Goal: Task Accomplishment & Management: Manage account settings

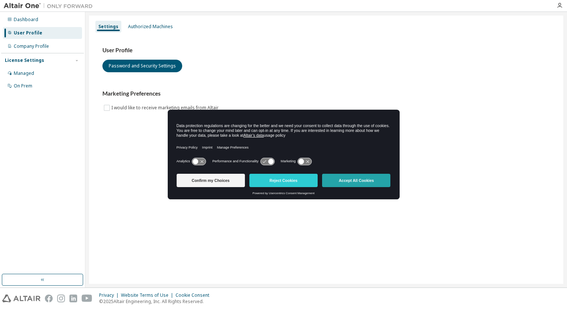
click at [351, 180] on button "Accept All Cookies" at bounding box center [356, 180] width 68 height 13
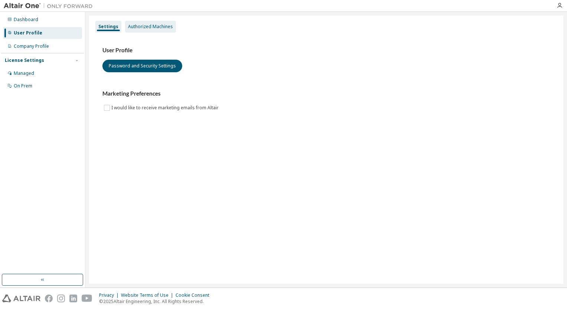
click at [160, 26] on div "Authorized Machines" at bounding box center [150, 27] width 45 height 6
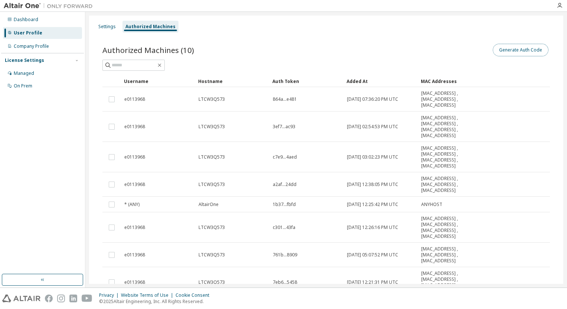
click at [518, 48] on button "Generate Auth Code" at bounding box center [521, 50] width 56 height 13
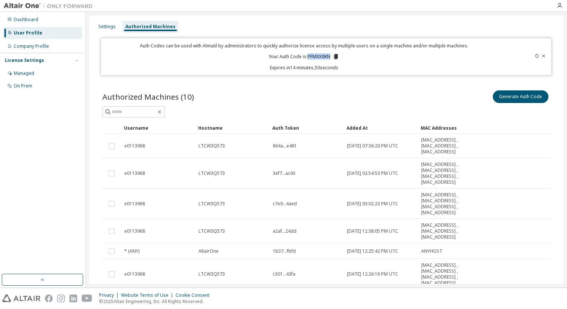
drag, startPoint x: 330, startPoint y: 58, endPoint x: 307, endPoint y: 59, distance: 22.3
click at [307, 59] on p "Your Auth Code is: PFMXX0KN" at bounding box center [304, 56] width 71 height 7
copy p "PFMXX0KN"
click at [334, 56] on icon at bounding box center [336, 56] width 4 height 5
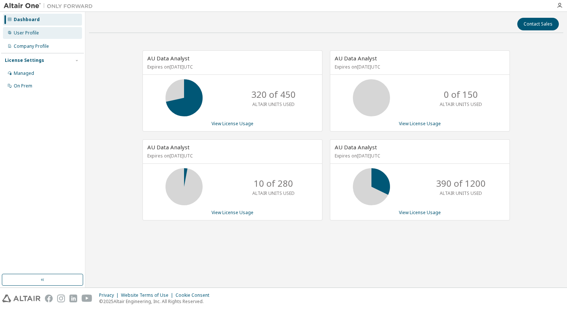
click at [30, 32] on div "User Profile" at bounding box center [26, 33] width 25 height 6
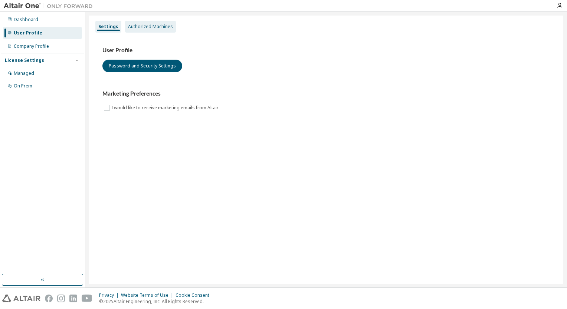
click at [149, 26] on div "Authorized Machines" at bounding box center [150, 27] width 45 height 6
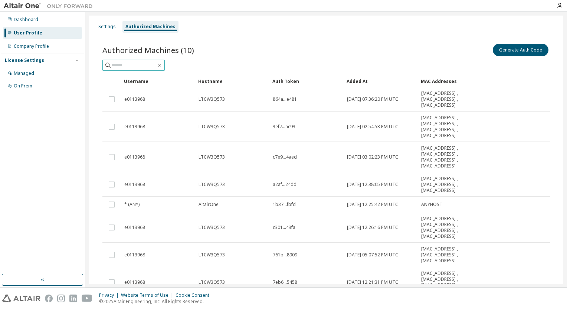
click at [120, 64] on input "text" at bounding box center [134, 65] width 45 height 7
click at [510, 51] on button "Generate Auth Code" at bounding box center [521, 50] width 56 height 13
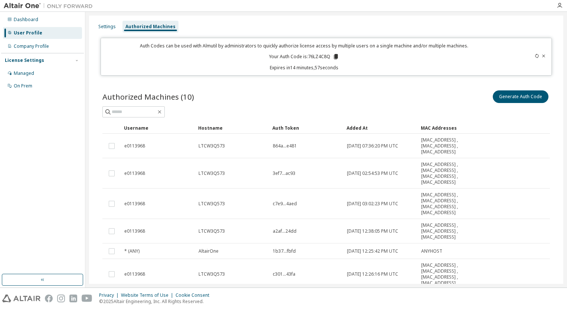
click at [334, 56] on icon at bounding box center [336, 56] width 4 height 5
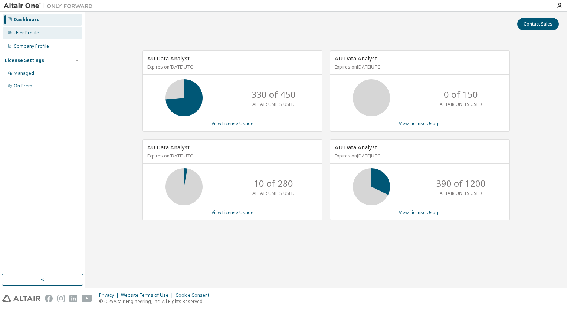
click at [27, 35] on div "User Profile" at bounding box center [26, 33] width 25 height 6
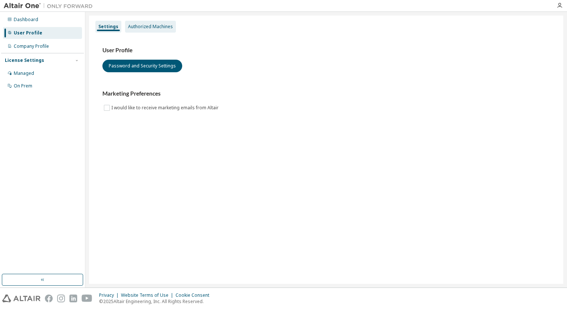
click at [150, 25] on div "Authorized Machines" at bounding box center [150, 27] width 45 height 6
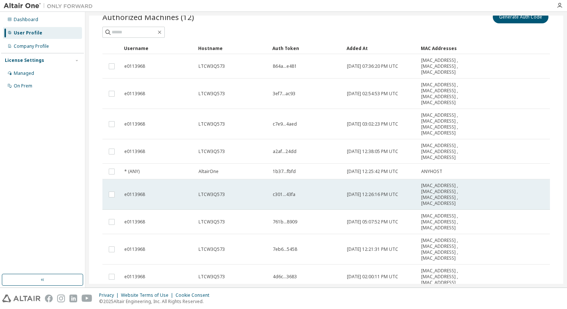
scroll to position [92, 0]
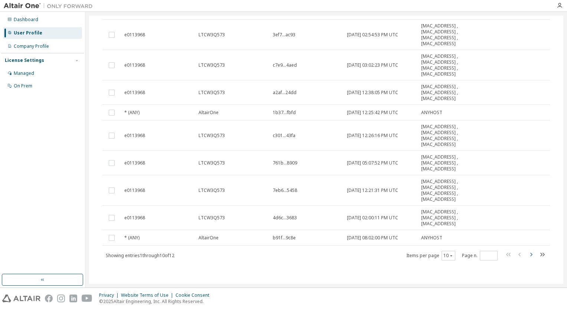
click at [529, 256] on icon "button" at bounding box center [531, 254] width 9 height 9
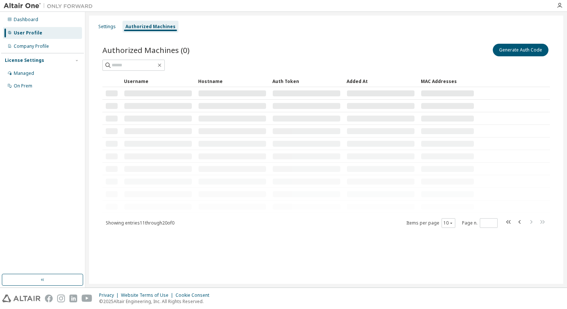
scroll to position [0, 0]
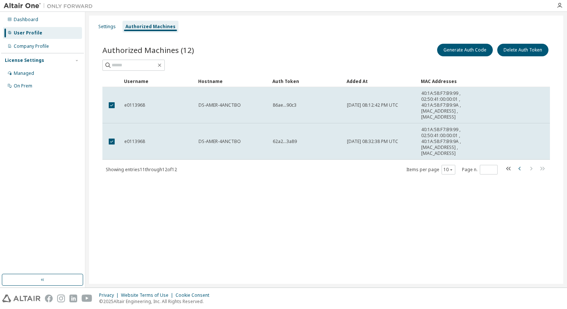
click at [520, 170] on icon "button" at bounding box center [519, 169] width 2 height 4
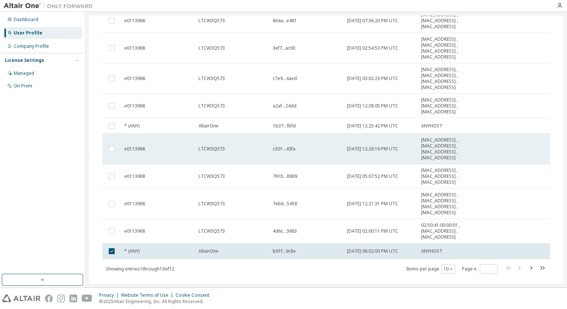
scroll to position [92, 0]
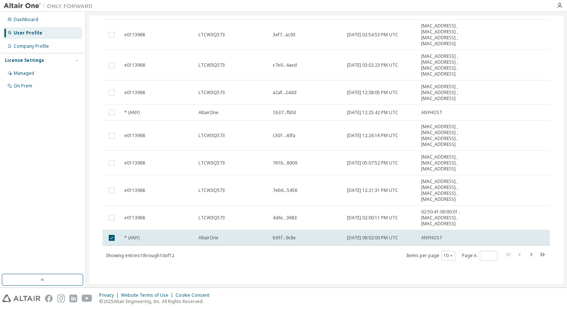
click at [529, 254] on icon "button" at bounding box center [531, 254] width 9 height 9
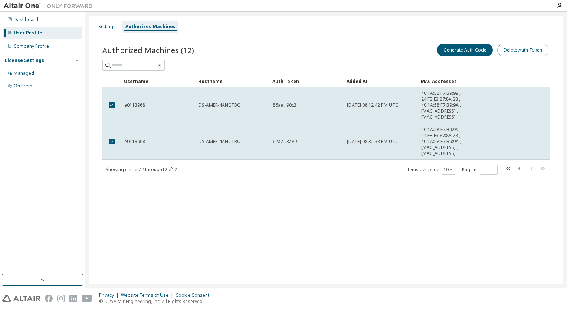
click at [521, 51] on button "Delete Auth Token" at bounding box center [522, 50] width 51 height 13
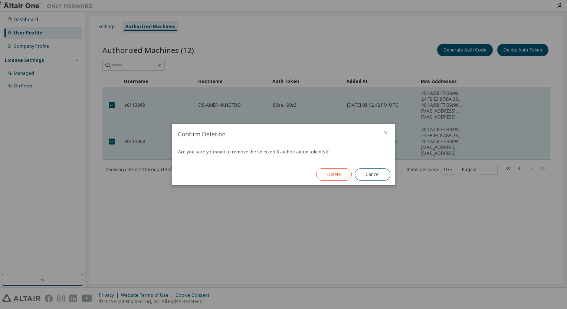
click at [332, 176] on button "Delete" at bounding box center [334, 174] width 36 height 13
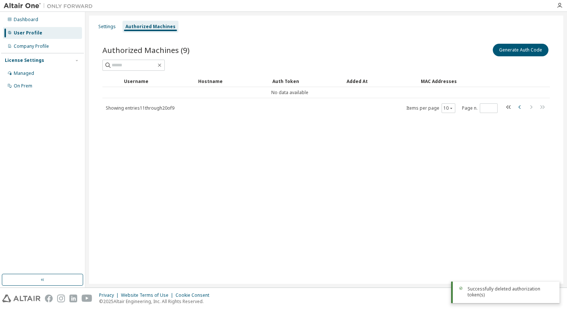
click at [519, 108] on icon "button" at bounding box center [519, 107] width 9 height 9
type input "*"
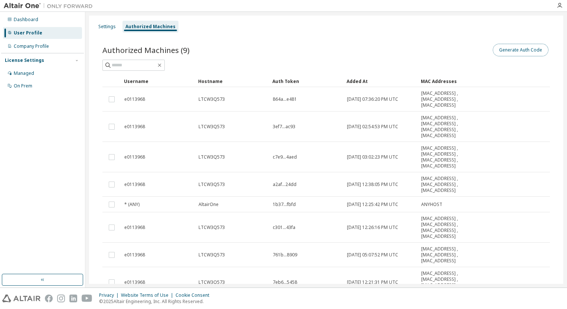
click at [521, 51] on button "Generate Auth Code" at bounding box center [521, 50] width 56 height 13
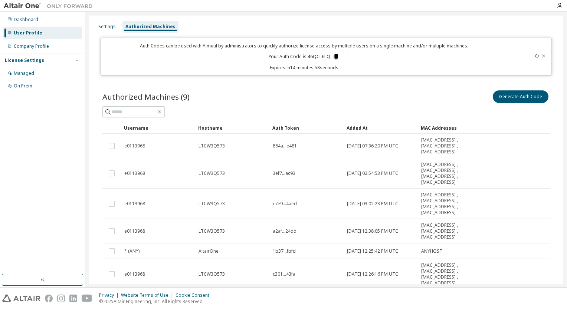
click at [334, 56] on icon at bounding box center [336, 56] width 4 height 5
drag, startPoint x: 328, startPoint y: 58, endPoint x: 307, endPoint y: 57, distance: 20.8
click at [307, 57] on p "Your Auth Code is: 46QCL6LQ" at bounding box center [304, 56] width 71 height 7
click at [335, 59] on icon at bounding box center [336, 56] width 4 height 5
click at [319, 66] on div "Auth Code copied to clipboard" at bounding box center [305, 67] width 66 height 7
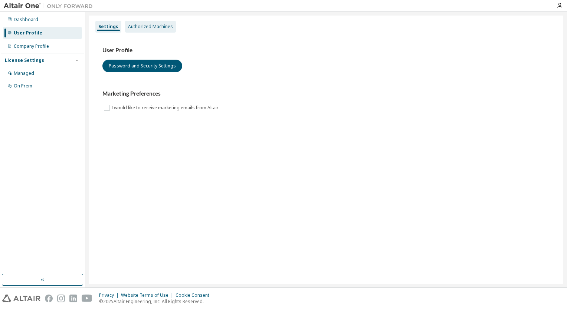
click at [142, 27] on div "Authorized Machines" at bounding box center [150, 27] width 45 height 6
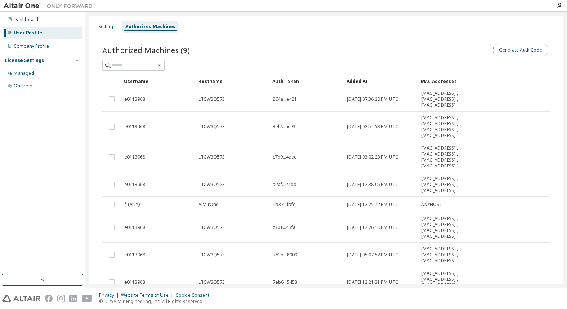
click at [523, 51] on button "Generate Auth Code" at bounding box center [521, 50] width 56 height 13
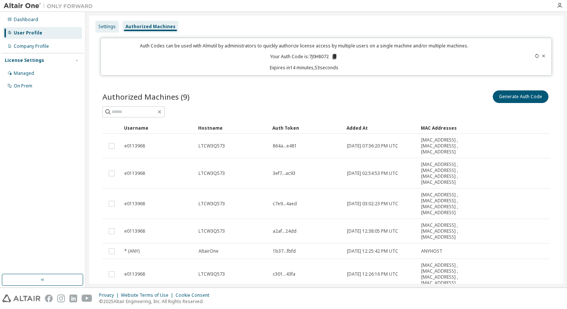
click at [109, 26] on div "Settings" at bounding box center [106, 27] width 17 height 6
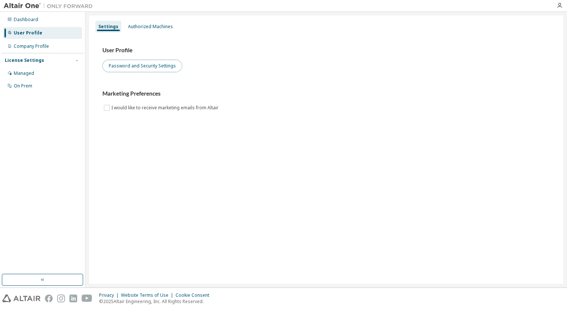
click at [152, 69] on button "Password and Security Settings" at bounding box center [142, 66] width 80 height 13
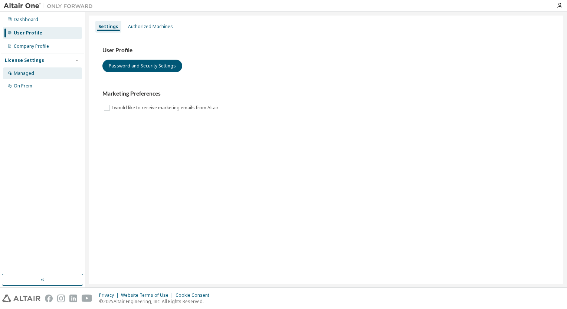
click at [23, 75] on div "Managed" at bounding box center [24, 74] width 20 height 6
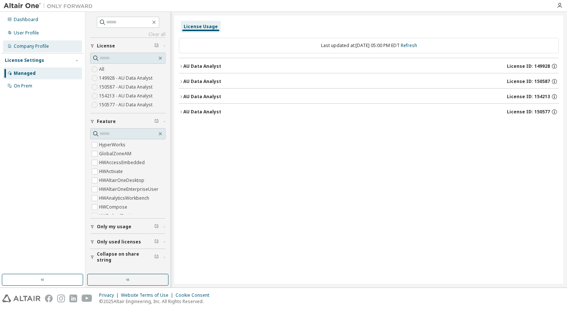
click at [37, 44] on div "Company Profile" at bounding box center [31, 46] width 35 height 6
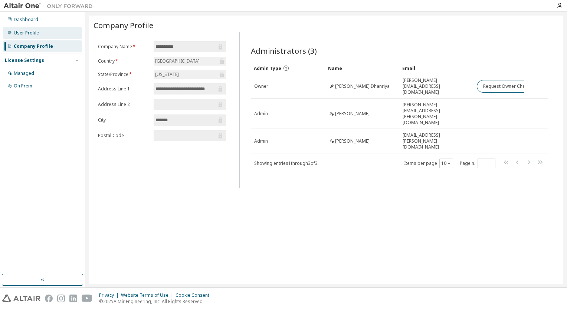
click at [24, 33] on div "User Profile" at bounding box center [26, 33] width 25 height 6
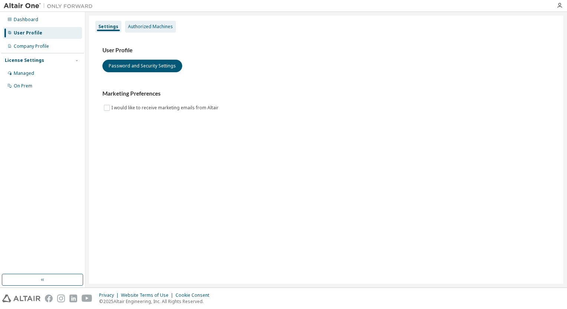
click at [145, 26] on div "Authorized Machines" at bounding box center [150, 27] width 45 height 6
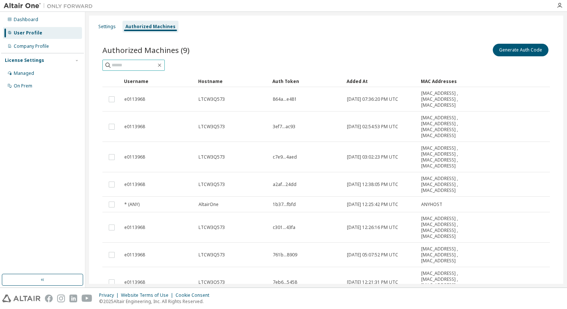
click at [129, 65] on input "text" at bounding box center [134, 65] width 45 height 7
paste input "**********"
type input "**********"
drag, startPoint x: 105, startPoint y: 63, endPoint x: 114, endPoint y: 65, distance: 9.0
click at [107, 63] on icon at bounding box center [107, 65] width 7 height 7
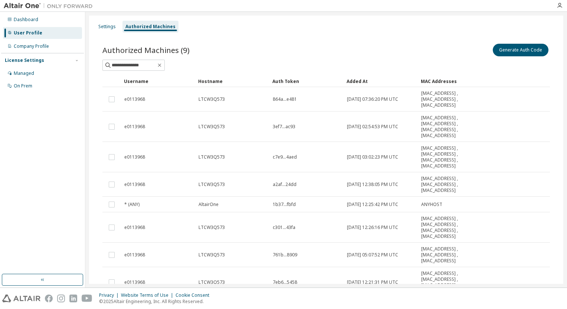
click at [197, 65] on div "**********" at bounding box center [326, 65] width 448 height 11
click at [504, 49] on button "Generate Auth Code" at bounding box center [521, 50] width 56 height 13
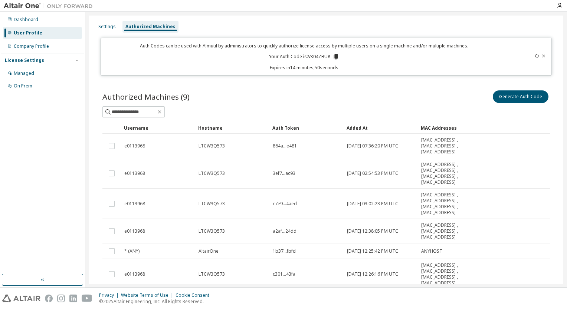
click at [530, 56] on div at bounding box center [525, 57] width 44 height 28
click at [34, 20] on div "Dashboard" at bounding box center [26, 20] width 24 height 6
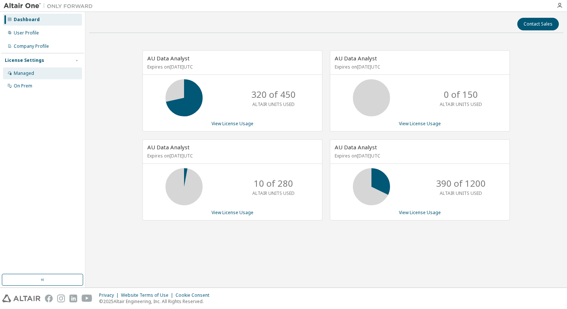
click at [13, 73] on div "Managed" at bounding box center [42, 74] width 79 height 12
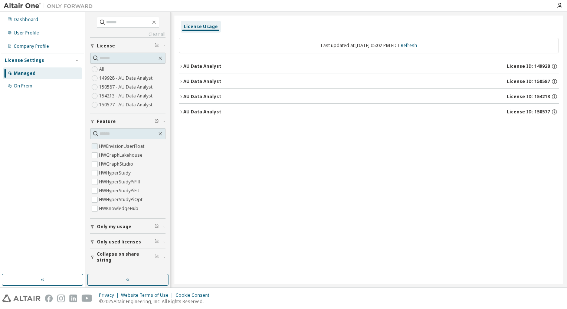
scroll to position [111, 0]
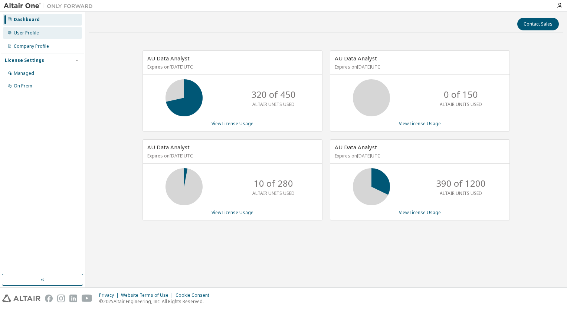
click at [35, 35] on div "User Profile" at bounding box center [26, 33] width 25 height 6
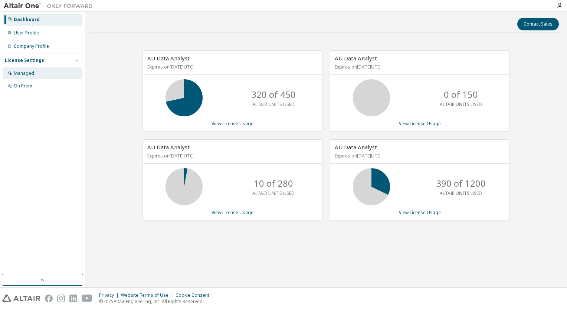
click at [27, 72] on div "Managed" at bounding box center [24, 74] width 20 height 6
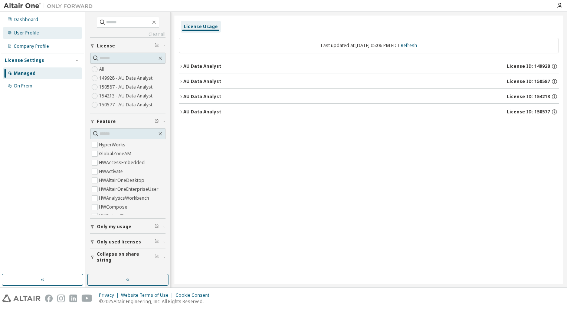
click at [33, 33] on div "User Profile" at bounding box center [26, 33] width 25 height 6
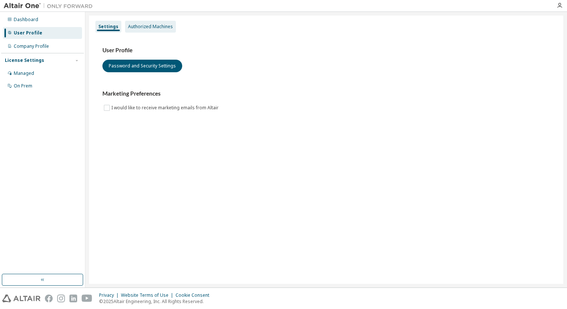
click at [149, 27] on div "Authorized Machines" at bounding box center [150, 27] width 45 height 6
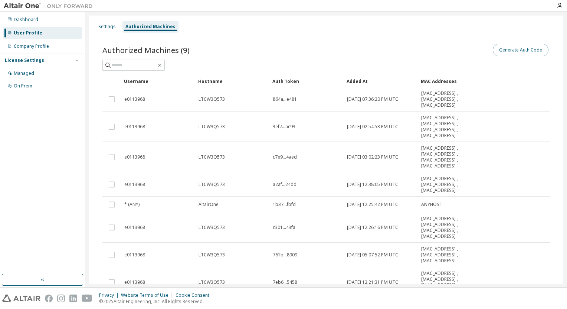
click at [533, 52] on button "Generate Auth Code" at bounding box center [521, 50] width 56 height 13
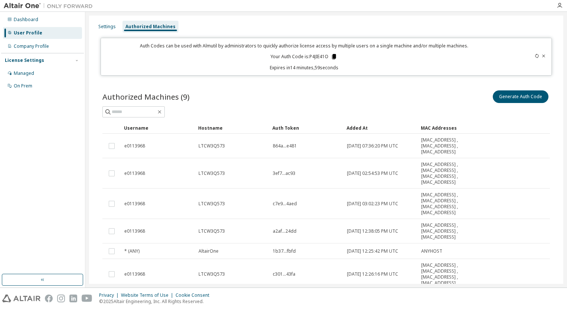
click at [331, 57] on icon at bounding box center [334, 56] width 7 height 7
click at [332, 56] on icon at bounding box center [334, 56] width 4 height 5
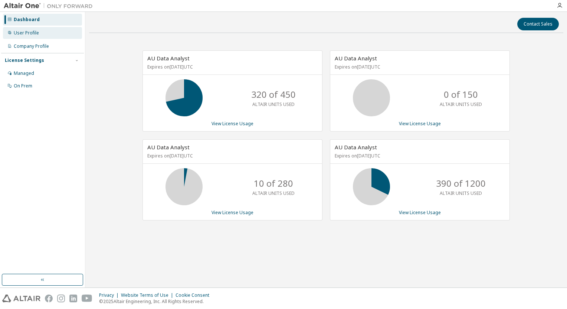
click at [33, 35] on div "User Profile" at bounding box center [26, 33] width 25 height 6
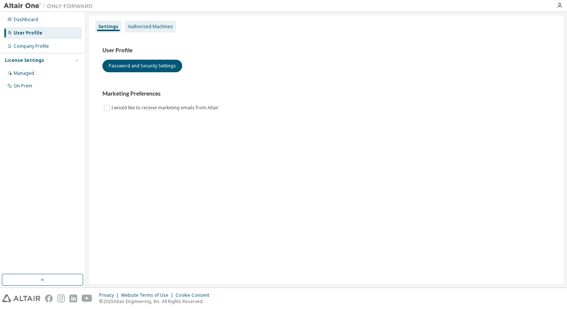
click at [160, 26] on div "Authorized Machines" at bounding box center [150, 27] width 45 height 6
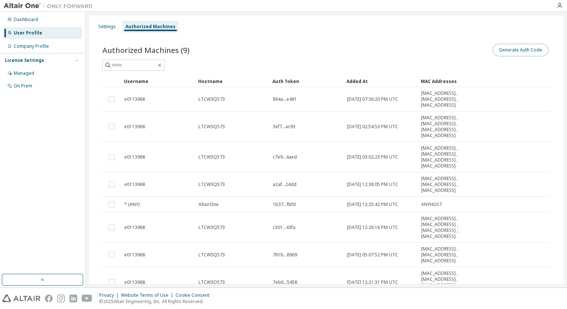
click at [532, 50] on button "Generate Auth Code" at bounding box center [521, 50] width 56 height 13
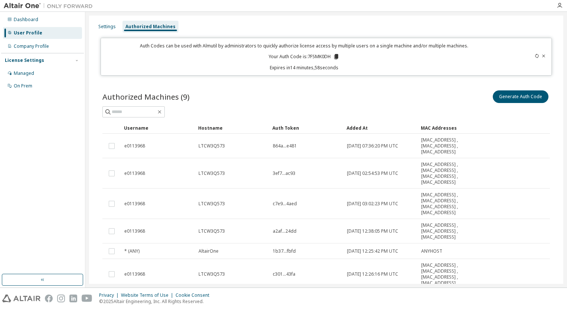
click at [336, 55] on icon at bounding box center [336, 56] width 4 height 5
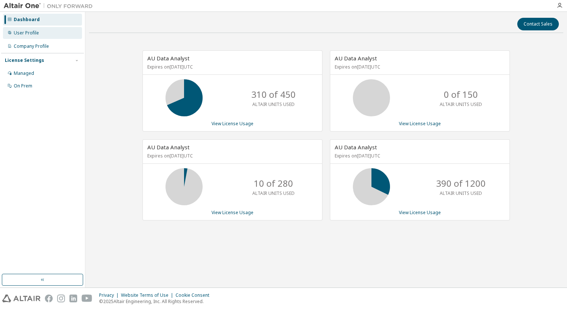
click at [31, 37] on div "User Profile" at bounding box center [42, 33] width 79 height 12
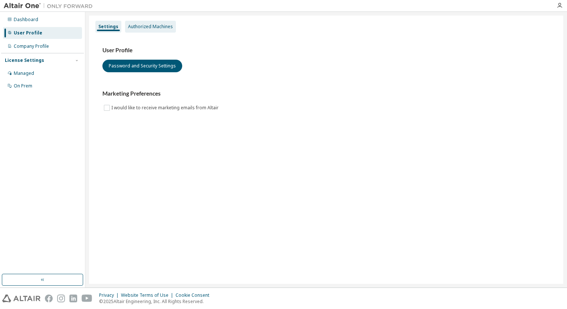
click at [156, 26] on div "Authorized Machines" at bounding box center [150, 27] width 45 height 6
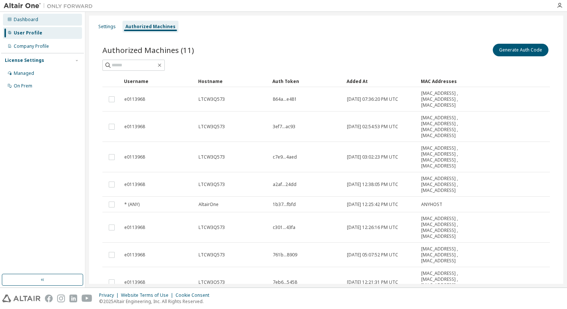
click at [28, 22] on div "Dashboard" at bounding box center [26, 20] width 24 height 6
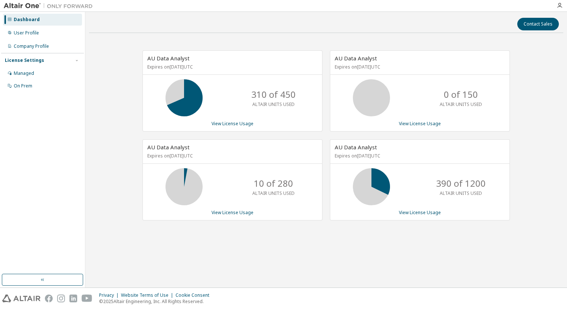
click at [21, 4] on img at bounding box center [50, 5] width 93 height 7
click at [45, 281] on icon "button" at bounding box center [43, 280] width 6 height 6
click at [45, 46] on div "Company Profile" at bounding box center [31, 46] width 35 height 6
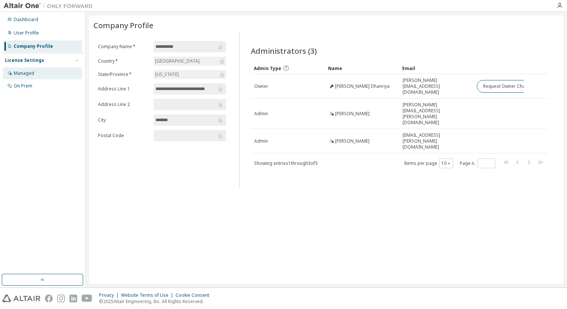
click at [33, 74] on div "Managed" at bounding box center [42, 74] width 79 height 12
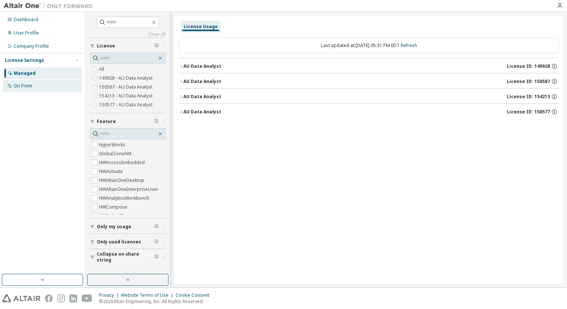
click at [20, 86] on div "On Prem" at bounding box center [23, 86] width 19 height 6
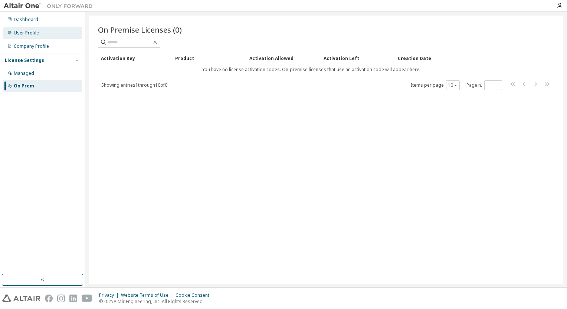
click at [25, 33] on div "User Profile" at bounding box center [26, 33] width 25 height 6
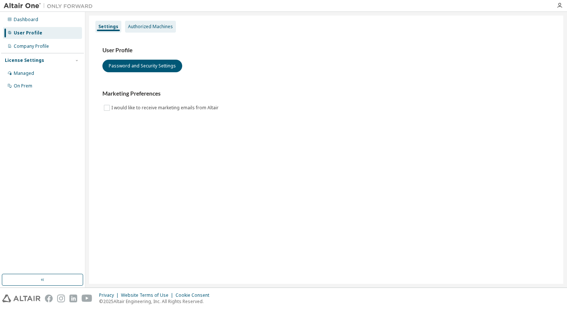
click at [156, 28] on div "Authorized Machines" at bounding box center [150, 27] width 45 height 6
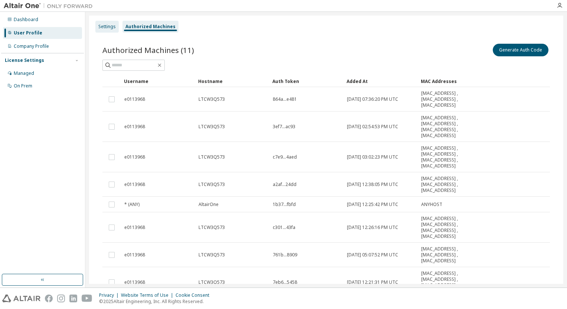
click at [107, 26] on div "Settings" at bounding box center [106, 27] width 17 height 6
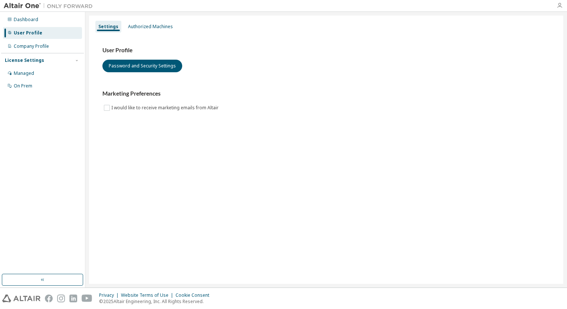
click at [560, 6] on icon "button" at bounding box center [560, 6] width 6 height 6
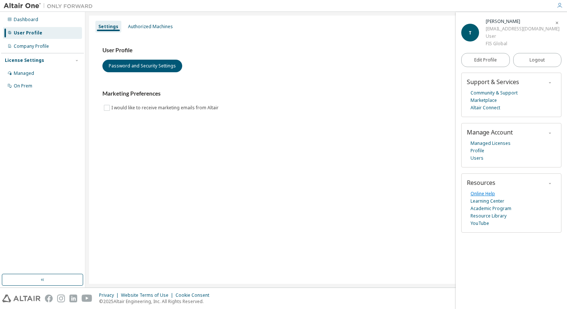
click at [478, 194] on link "Online Help" at bounding box center [483, 193] width 24 height 7
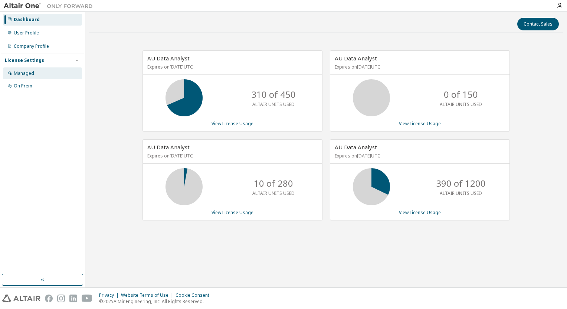
click at [27, 72] on div "Managed" at bounding box center [24, 74] width 20 height 6
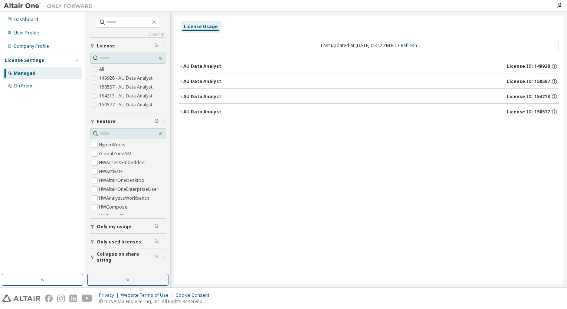
click at [183, 67] on icon "button" at bounding box center [181, 66] width 4 height 4
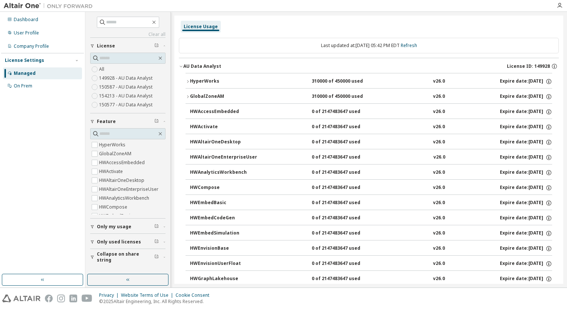
click at [181, 68] on icon "button" at bounding box center [181, 66] width 4 height 4
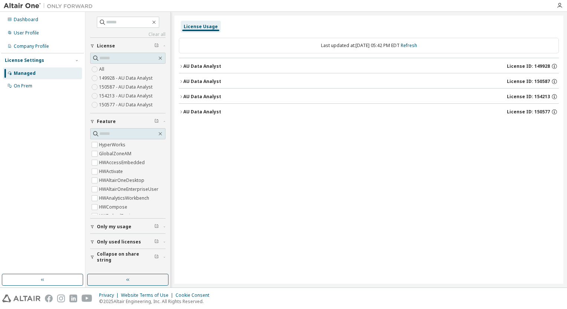
click at [91, 241] on icon "button" at bounding box center [92, 242] width 3 height 3
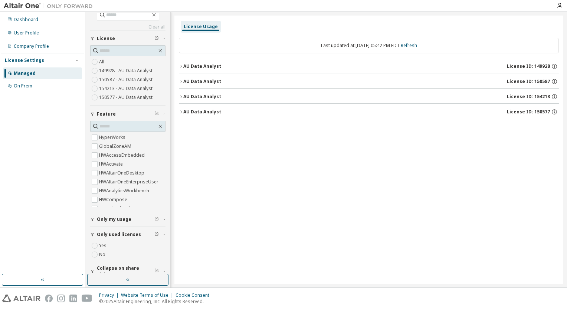
scroll to position [15, 0]
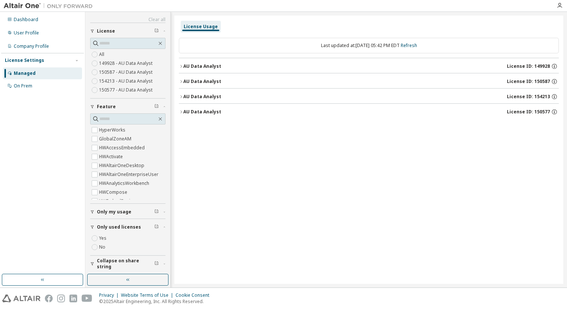
click at [91, 228] on icon "button" at bounding box center [92, 227] width 4 height 4
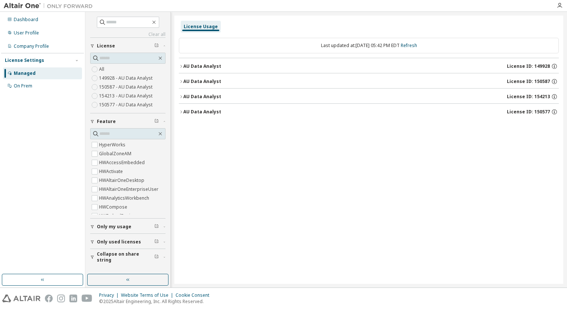
scroll to position [0, 0]
click at [91, 44] on icon "button" at bounding box center [92, 46] width 4 height 4
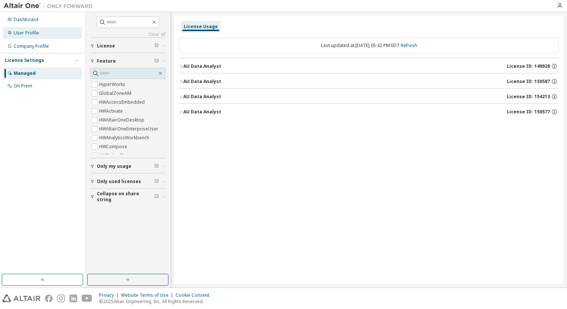
click at [28, 33] on div "User Profile" at bounding box center [26, 33] width 25 height 6
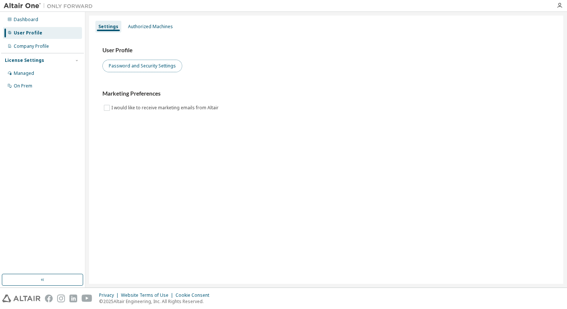
click at [154, 66] on button "Password and Security Settings" at bounding box center [142, 66] width 80 height 13
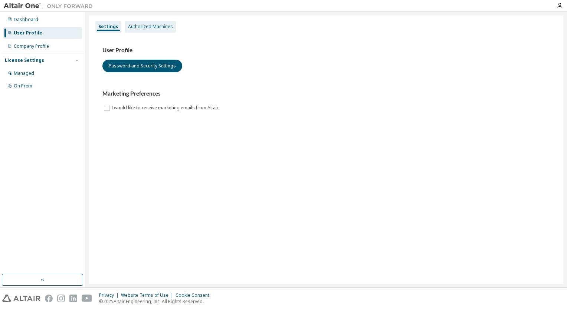
click at [157, 24] on div "Authorized Machines" at bounding box center [150, 27] width 45 height 6
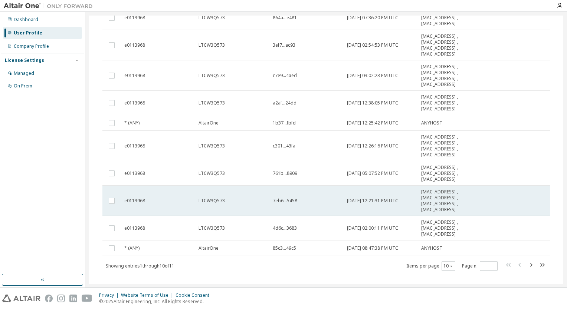
scroll to position [92, 0]
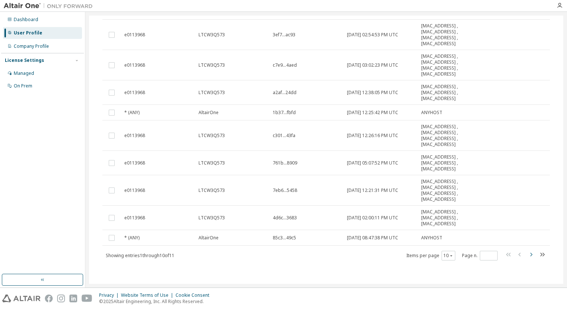
click at [530, 254] on icon "button" at bounding box center [531, 255] width 2 height 4
type input "*"
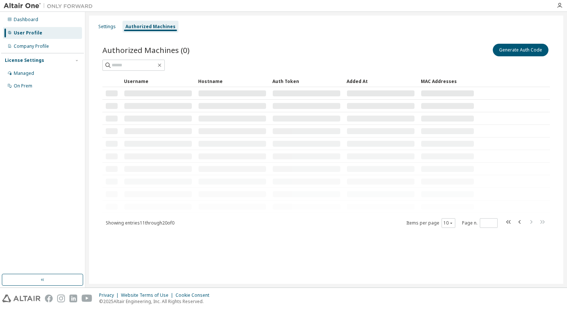
scroll to position [0, 0]
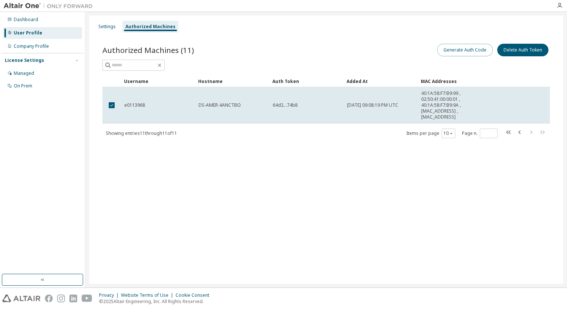
click at [451, 48] on button "Generate Auth Code" at bounding box center [465, 50] width 56 height 13
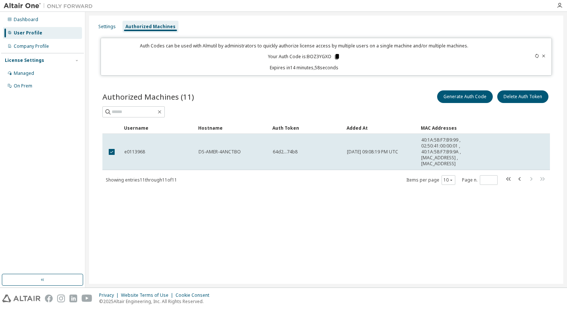
click at [337, 58] on icon at bounding box center [337, 56] width 4 height 5
click at [93, 19] on div "Settings Authorized Machines Auth Codes can be used with Almutil by administrat…" at bounding box center [326, 150] width 474 height 269
